Goal: Task Accomplishment & Management: Use online tool/utility

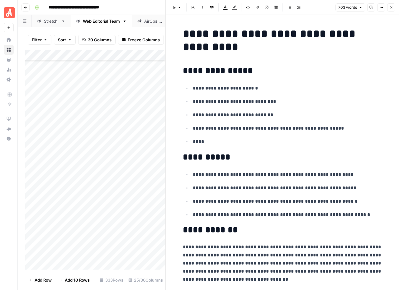
click at [392, 7] on icon "button" at bounding box center [391, 8] width 4 height 4
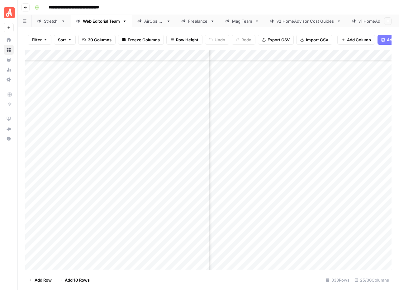
scroll to position [2626, 1210]
click at [96, 106] on div "Add Column" at bounding box center [208, 160] width 366 height 220
click at [295, 107] on div "Add Column" at bounding box center [208, 160] width 366 height 220
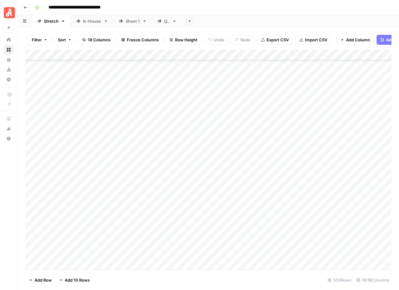
scroll to position [5124, 0]
